Goal: Task Accomplishment & Management: Complete application form

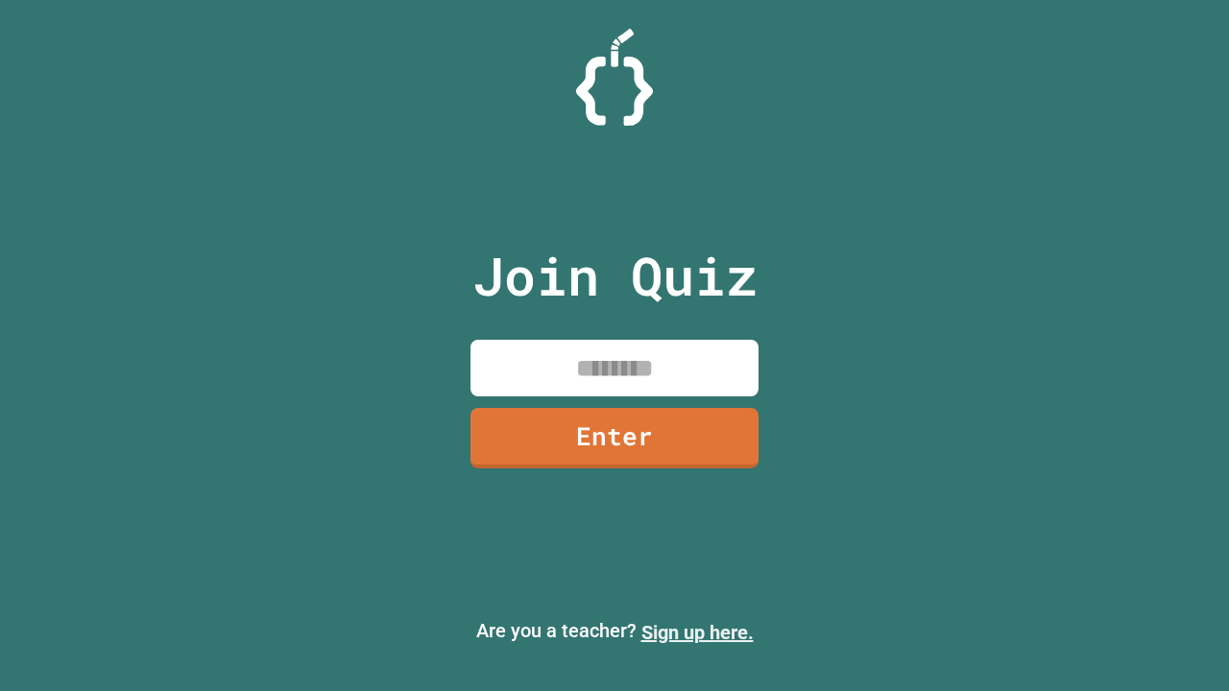
click at [697, 633] on link "Sign up here." at bounding box center [697, 632] width 112 height 23
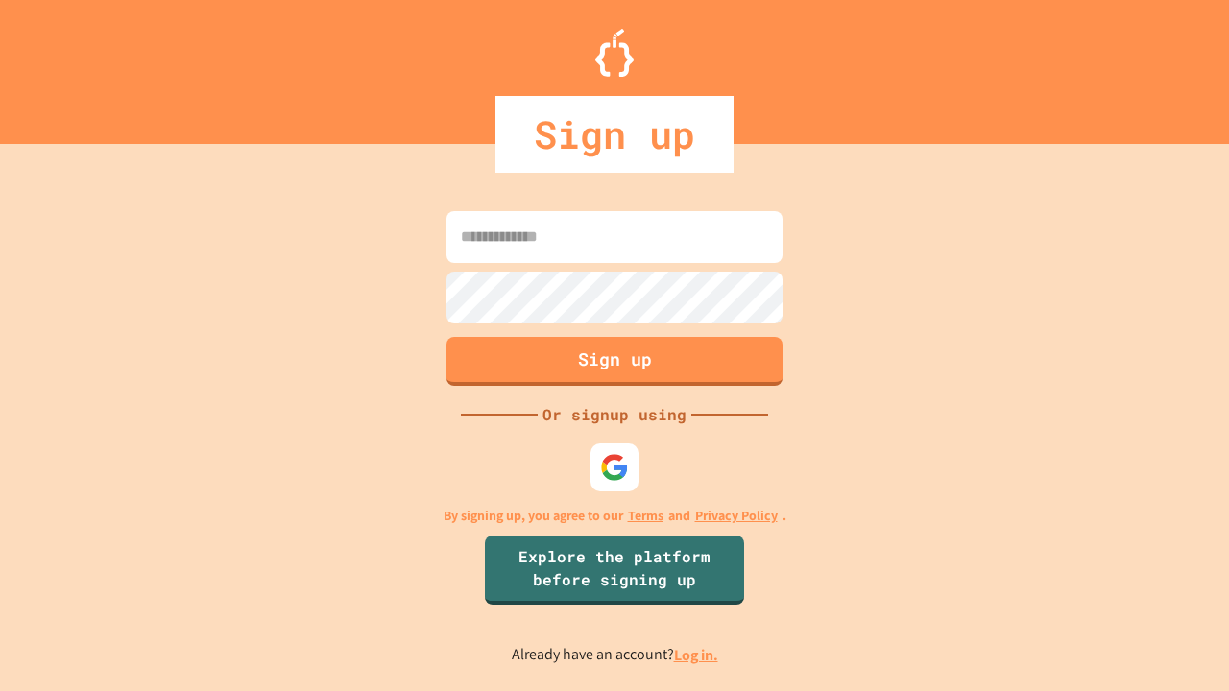
click at [697, 655] on link "Log in." at bounding box center [696, 655] width 44 height 20
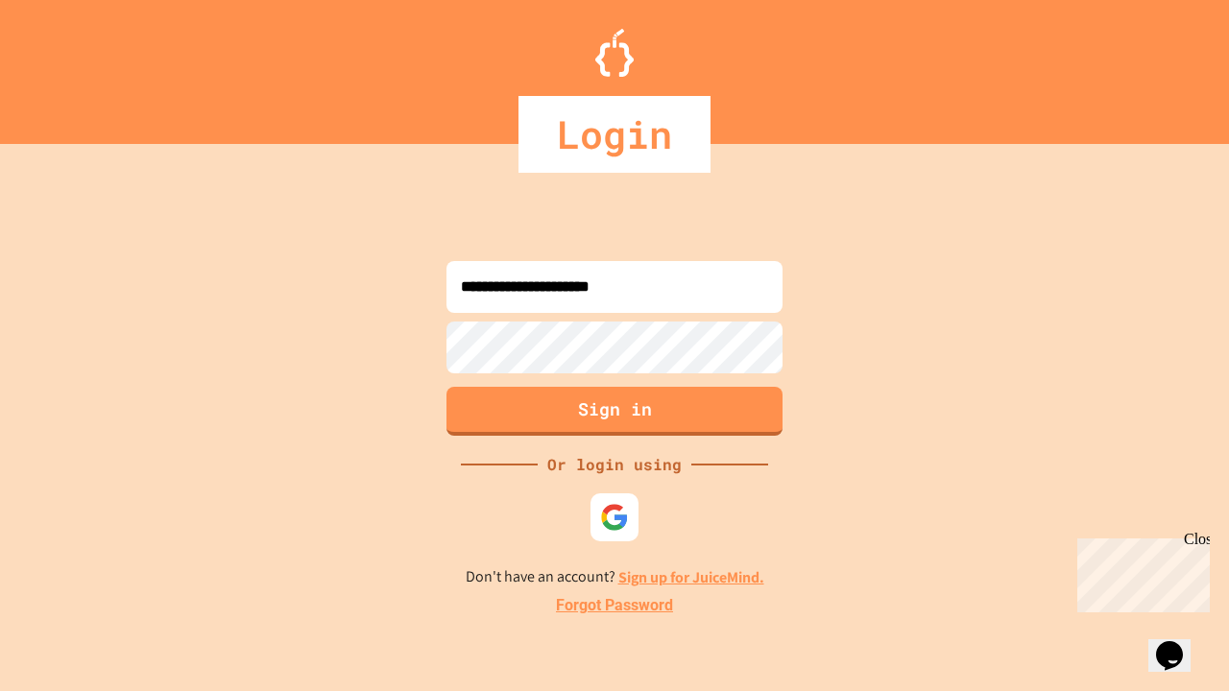
type input "**********"
